Goal: Check status: Check status

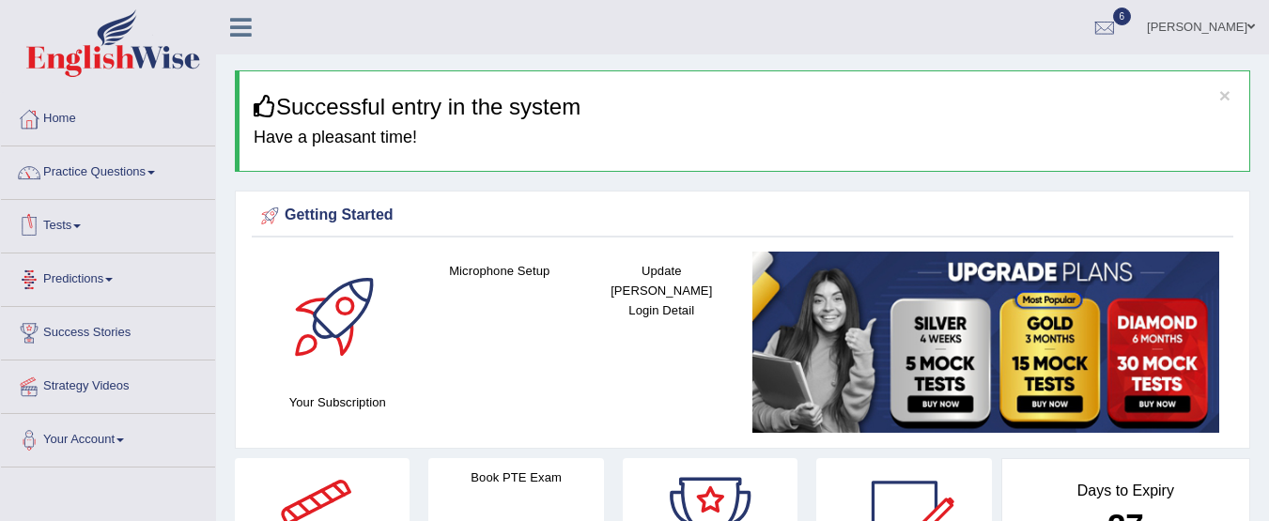
click at [76, 222] on link "Tests" at bounding box center [108, 223] width 214 height 47
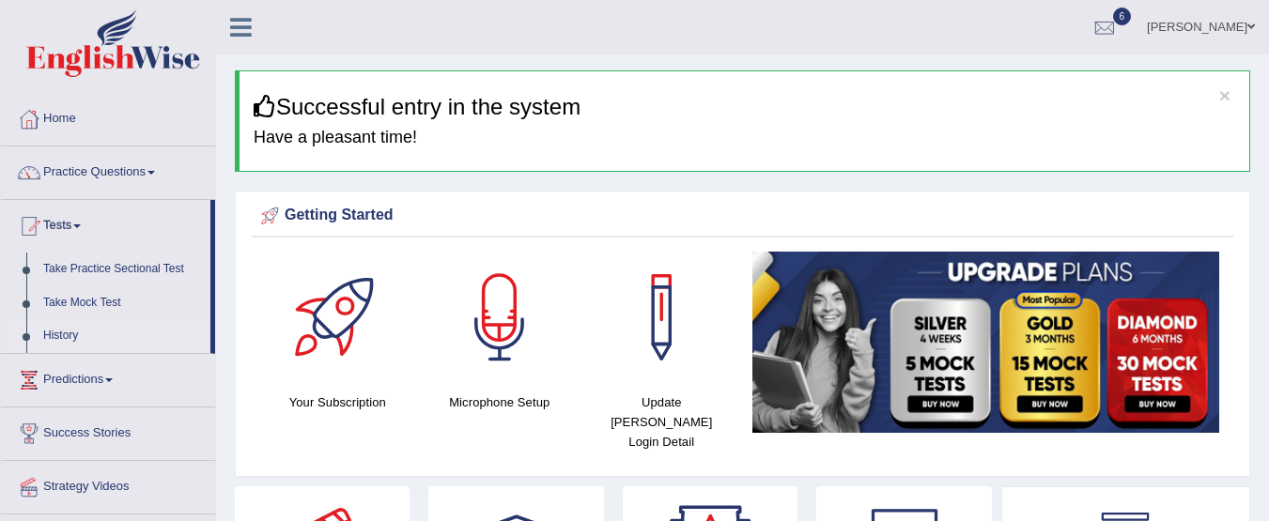
click at [67, 342] on link "History" at bounding box center [123, 336] width 176 height 34
click at [55, 334] on link "History" at bounding box center [123, 336] width 176 height 34
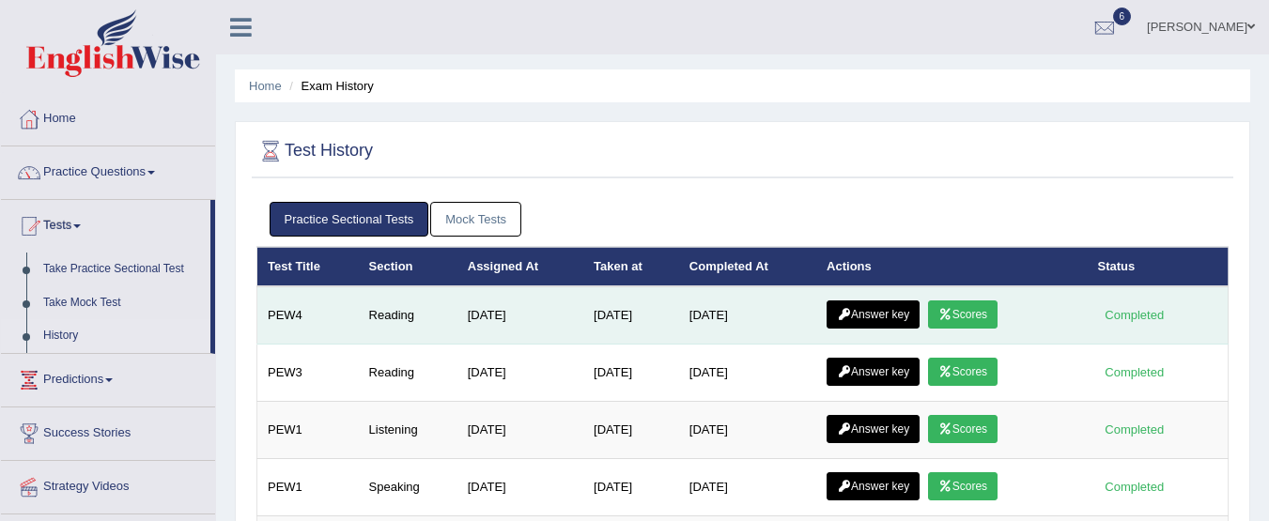
click at [972, 313] on link "Scores" at bounding box center [963, 315] width 70 height 28
